Goal: Find specific page/section: Find specific page/section

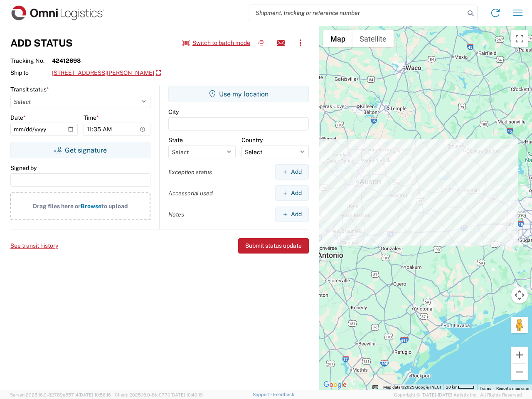
click at [357, 13] on input "search" at bounding box center [356, 13] width 215 height 16
click at [470, 13] on icon at bounding box center [470, 13] width 12 height 12
click at [495, 13] on icon at bounding box center [494, 12] width 13 height 13
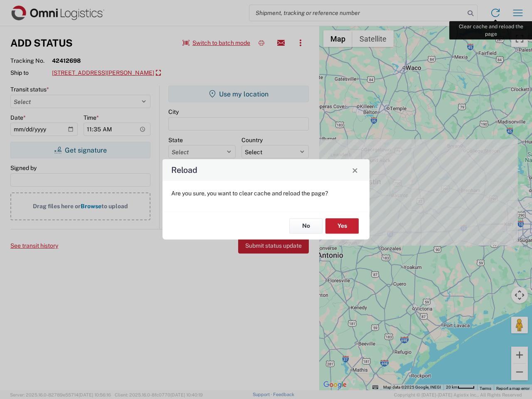
click at [518, 13] on div "Reload Are you sure, you want to clear cache and reload the page? No Yes" at bounding box center [266, 199] width 532 height 399
click at [216, 43] on div "Reload Are you sure, you want to clear cache and reload the page? No Yes" at bounding box center [266, 199] width 532 height 399
click at [261, 43] on div "Reload Are you sure, you want to clear cache and reload the page? No Yes" at bounding box center [266, 199] width 532 height 399
click at [281, 43] on div "Reload Are you sure, you want to clear cache and reload the page? No Yes" at bounding box center [266, 199] width 532 height 399
click at [300, 43] on div "Reload Are you sure, you want to clear cache and reload the page? No Yes" at bounding box center [266, 199] width 532 height 399
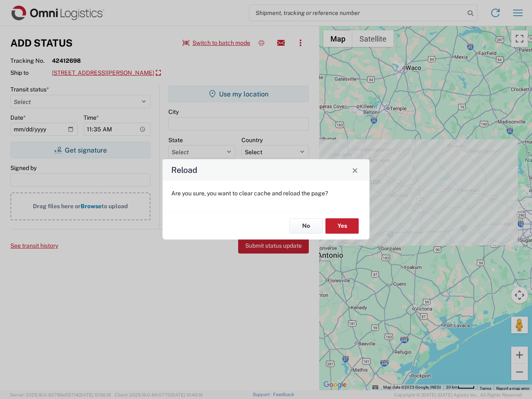
click at [124, 73] on div "Reload Are you sure, you want to clear cache and reload the page? No Yes" at bounding box center [266, 199] width 532 height 399
click at [80, 150] on div "Reload Are you sure, you want to clear cache and reload the page? No Yes" at bounding box center [266, 199] width 532 height 399
